Goal: Task Accomplishment & Management: Complete application form

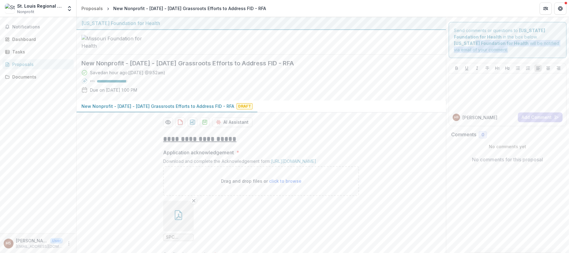
drag, startPoint x: 566, startPoint y: 39, endPoint x: 567, endPoint y: 53, distance: 13.8
click at [567, 53] on div "**********" at bounding box center [322, 135] width 492 height 236
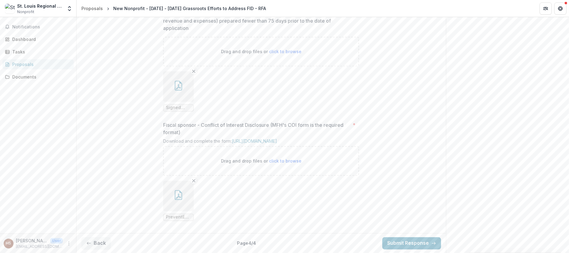
scroll to position [1343, 0]
click at [100, 241] on button "Back" at bounding box center [95, 243] width 29 height 12
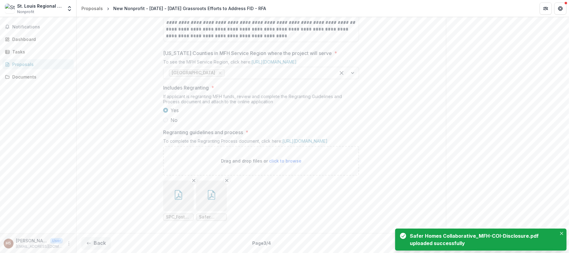
scroll to position [448, 0]
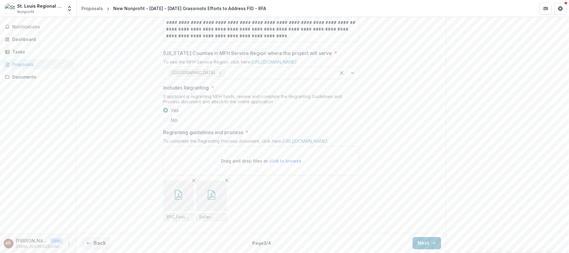
click at [429, 242] on button "Next" at bounding box center [426, 243] width 28 height 12
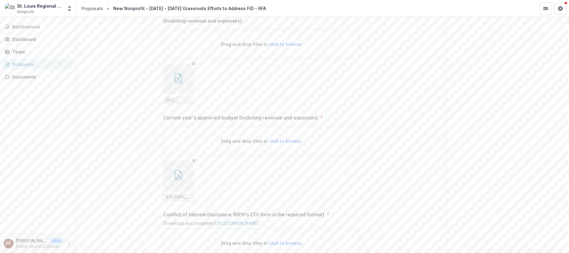
scroll to position [312, 0]
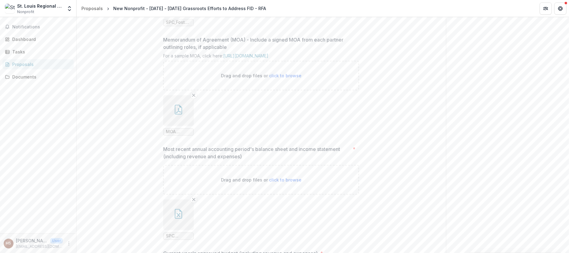
drag, startPoint x: 568, startPoint y: 87, endPoint x: 566, endPoint y: 21, distance: 65.2
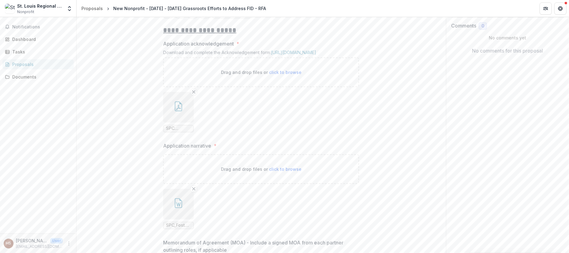
scroll to position [140, 0]
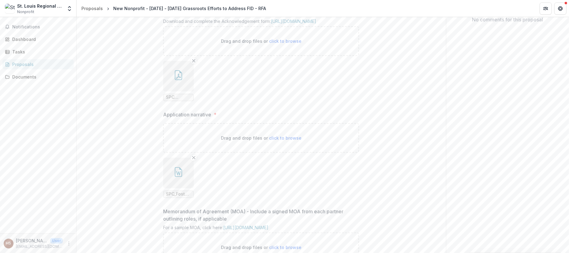
click at [192, 160] on icon "Remove File" at bounding box center [193, 157] width 5 height 5
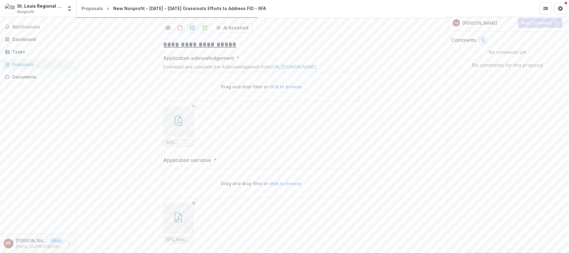
scroll to position [126, 0]
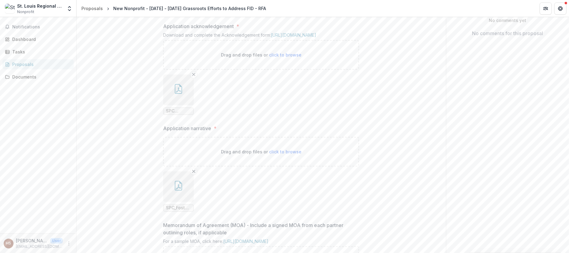
click at [176, 105] on button "button" at bounding box center [178, 90] width 31 height 31
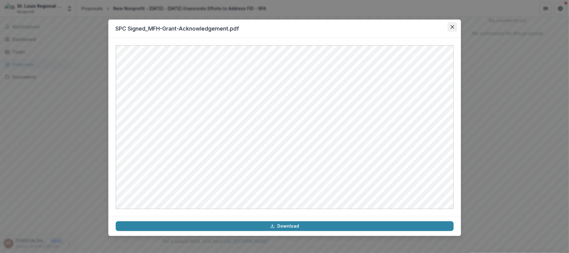
click at [452, 26] on icon "Close" at bounding box center [452, 27] width 4 height 4
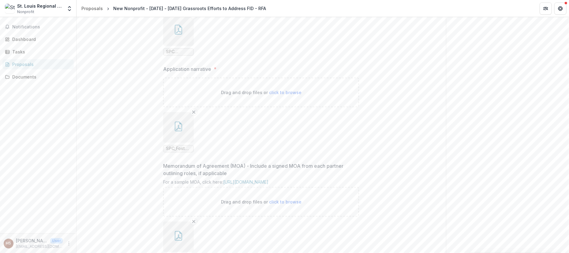
scroll to position [188, 0]
click at [182, 129] on icon "button" at bounding box center [178, 125] width 10 height 10
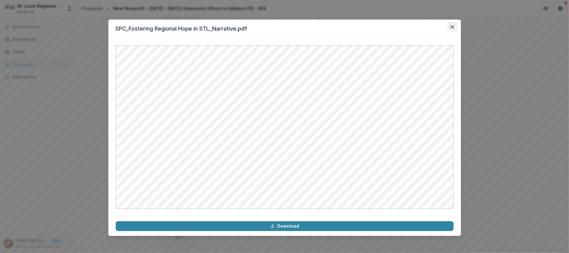
click at [453, 30] on button "Close" at bounding box center [452, 27] width 10 height 10
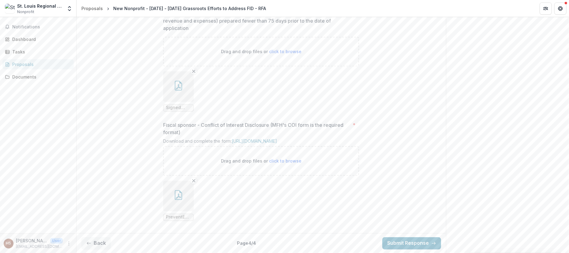
scroll to position [1343, 0]
click at [96, 244] on button "Back" at bounding box center [95, 243] width 29 height 12
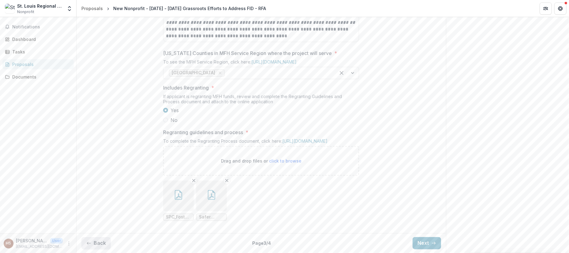
scroll to position [448, 0]
click at [181, 194] on icon "button" at bounding box center [178, 195] width 7 height 10
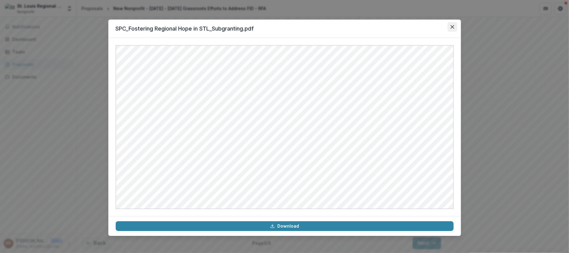
click at [450, 28] on icon "Close" at bounding box center [452, 27] width 4 height 4
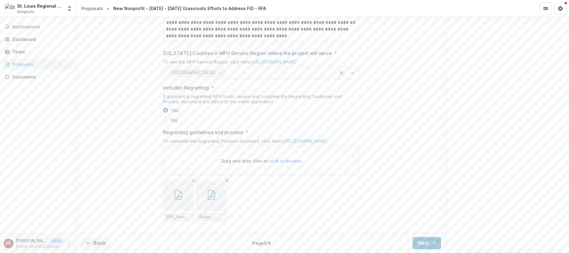
click at [206, 196] on icon "button" at bounding box center [211, 195] width 10 height 10
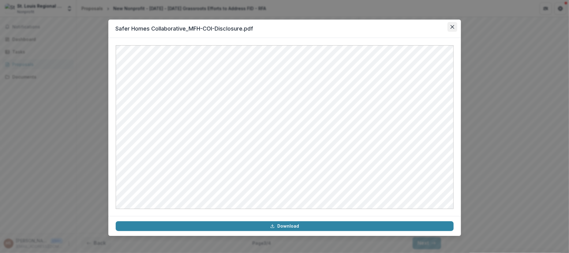
click at [449, 28] on button "Close" at bounding box center [452, 27] width 10 height 10
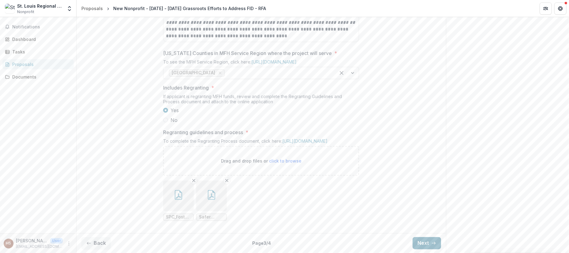
click at [421, 242] on button "Next" at bounding box center [426, 243] width 28 height 12
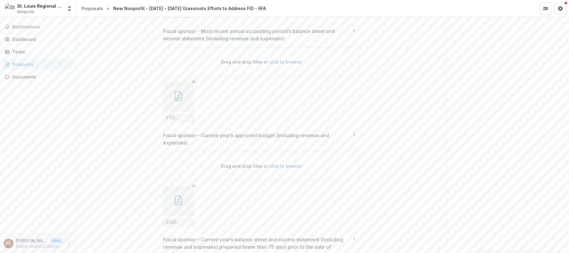
scroll to position [1343, 0]
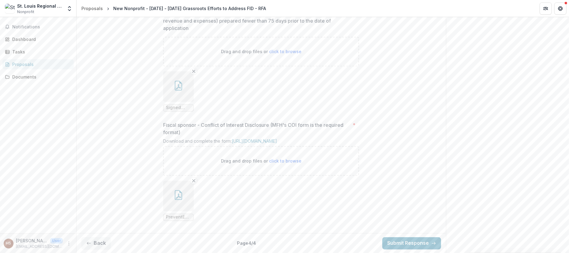
drag, startPoint x: 566, startPoint y: 227, endPoint x: 563, endPoint y: 203, distance: 24.1
click at [87, 242] on icon "button" at bounding box center [88, 243] width 5 height 5
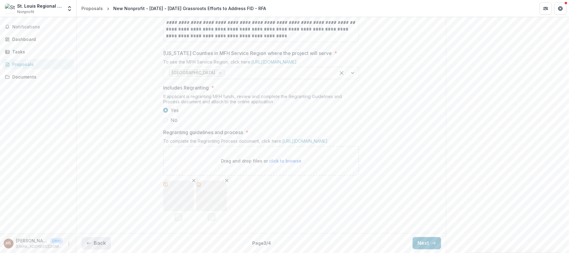
scroll to position [448, 0]
click at [213, 197] on icon "button" at bounding box center [211, 195] width 10 height 10
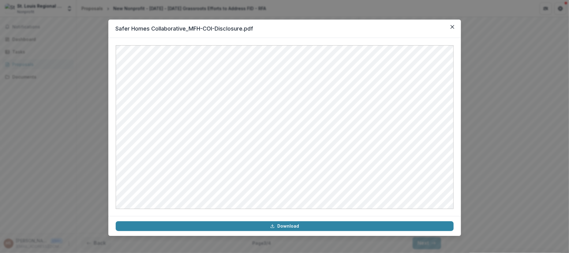
click at [459, 25] on header "Safer Homes Collaborative_MFH-COI-Disclosure.pdf" at bounding box center [284, 29] width 352 height 18
click at [453, 27] on icon "Close" at bounding box center [452, 27] width 4 height 4
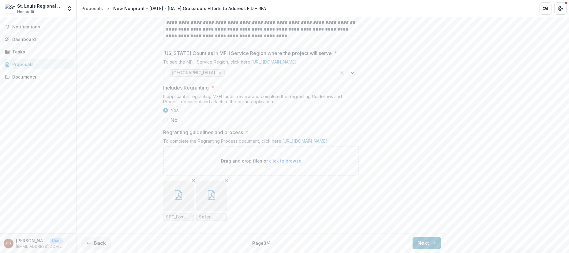
click at [186, 198] on button "button" at bounding box center [178, 196] width 31 height 31
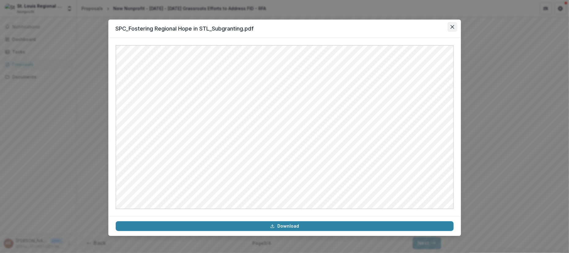
click at [452, 24] on button "Close" at bounding box center [452, 27] width 10 height 10
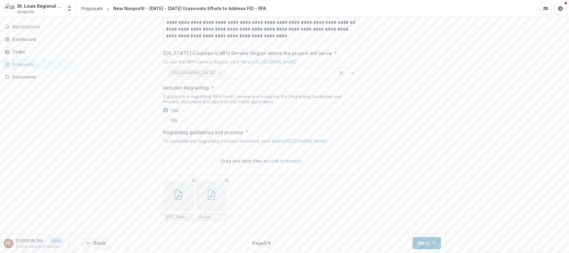
scroll to position [441, 0]
click at [192, 182] on line "Remove File" at bounding box center [193, 180] width 3 height 3
click at [193, 183] on icon "Remove File" at bounding box center [193, 180] width 5 height 5
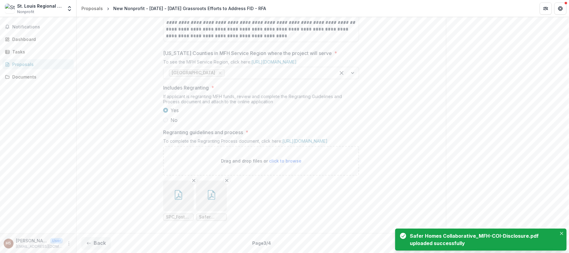
click at [327, 203] on ul "SPC_Fostering Regional Hope in STL_Subgranting.pdf Safer Homes Collaborative_MF…" at bounding box center [261, 201] width 196 height 40
click at [210, 200] on icon "button" at bounding box center [211, 195] width 10 height 10
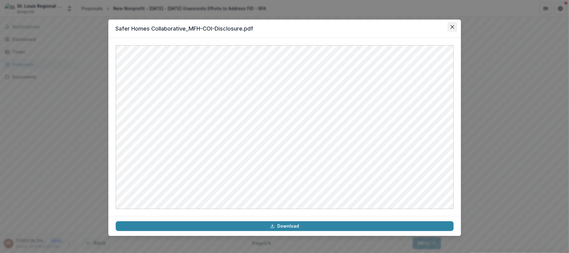
click at [451, 26] on icon "Close" at bounding box center [452, 27] width 4 height 4
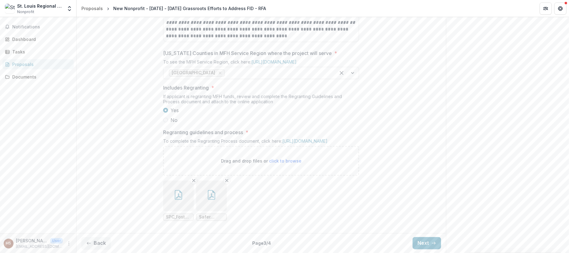
click at [177, 199] on icon "button" at bounding box center [178, 196] width 5 height 5
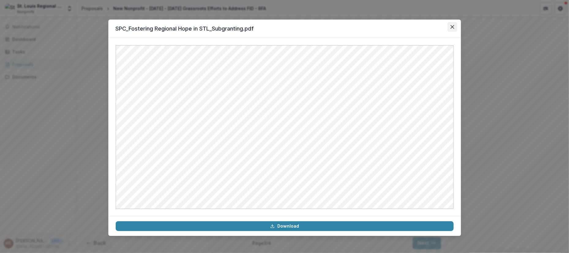
click at [453, 27] on icon "Close" at bounding box center [452, 27] width 4 height 4
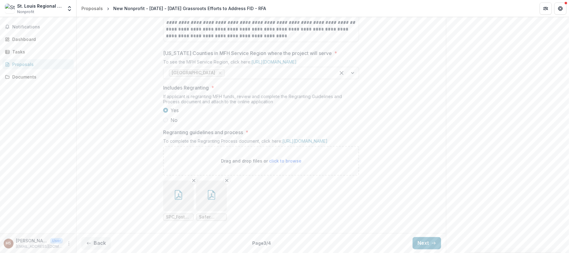
scroll to position [448, 0]
click at [421, 241] on button "Next" at bounding box center [426, 243] width 28 height 12
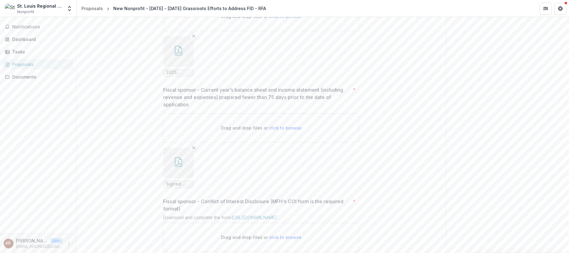
scroll to position [1343, 0]
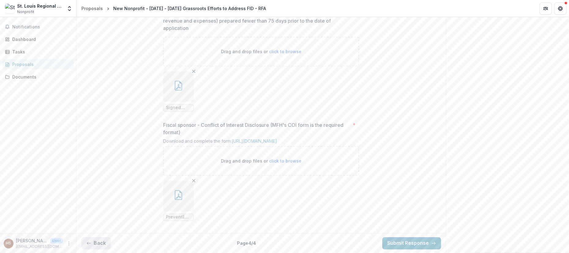
click at [90, 243] on icon "button" at bounding box center [88, 243] width 5 height 5
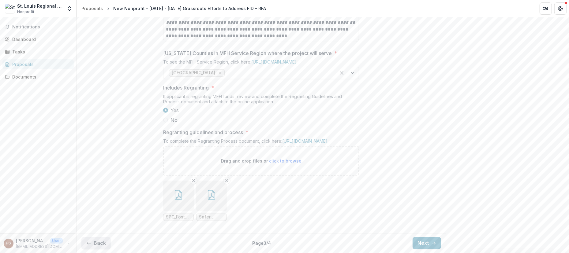
click at [90, 243] on icon "button" at bounding box center [88, 243] width 5 height 5
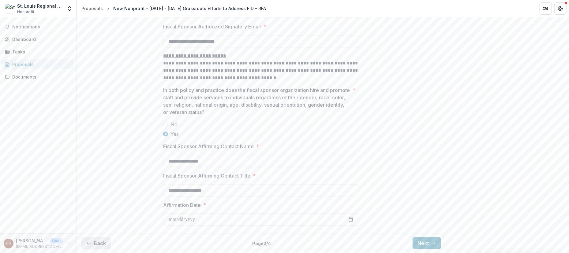
click at [90, 243] on icon "button" at bounding box center [88, 243] width 5 height 5
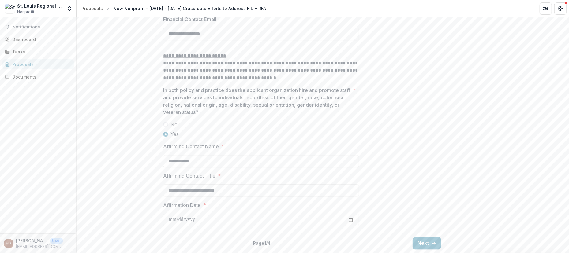
scroll to position [1349, 0]
click at [431, 242] on icon "button" at bounding box center [433, 243] width 5 height 5
drag, startPoint x: 566, startPoint y: 207, endPoint x: 558, endPoint y: 156, distance: 51.8
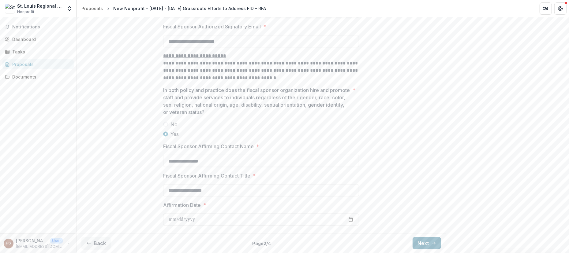
click at [419, 240] on button "Next" at bounding box center [426, 243] width 28 height 12
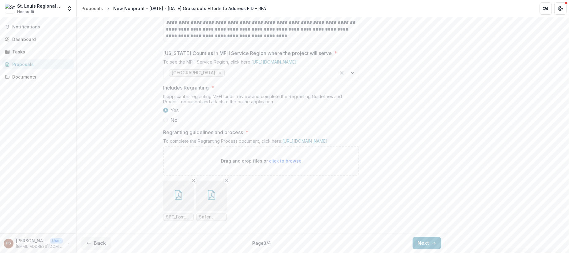
scroll to position [448, 0]
click at [424, 238] on button "Next" at bounding box center [426, 243] width 28 height 12
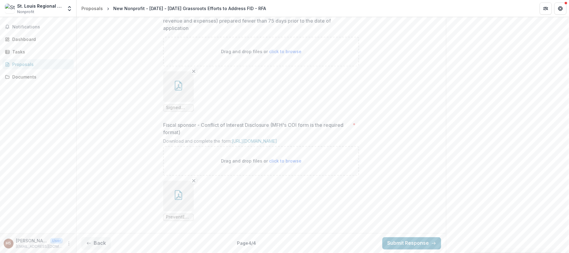
scroll to position [1343, 0]
click at [401, 241] on button "Submit Response" at bounding box center [411, 243] width 59 height 12
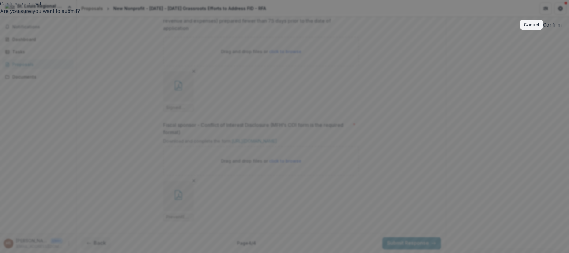
click at [543, 28] on button "Confirm" at bounding box center [552, 24] width 19 height 7
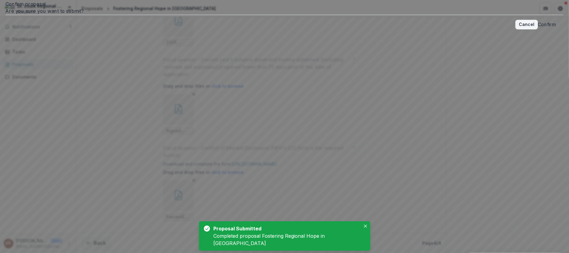
scroll to position [1362, 0]
